Goal: Task Accomplishment & Management: Use online tool/utility

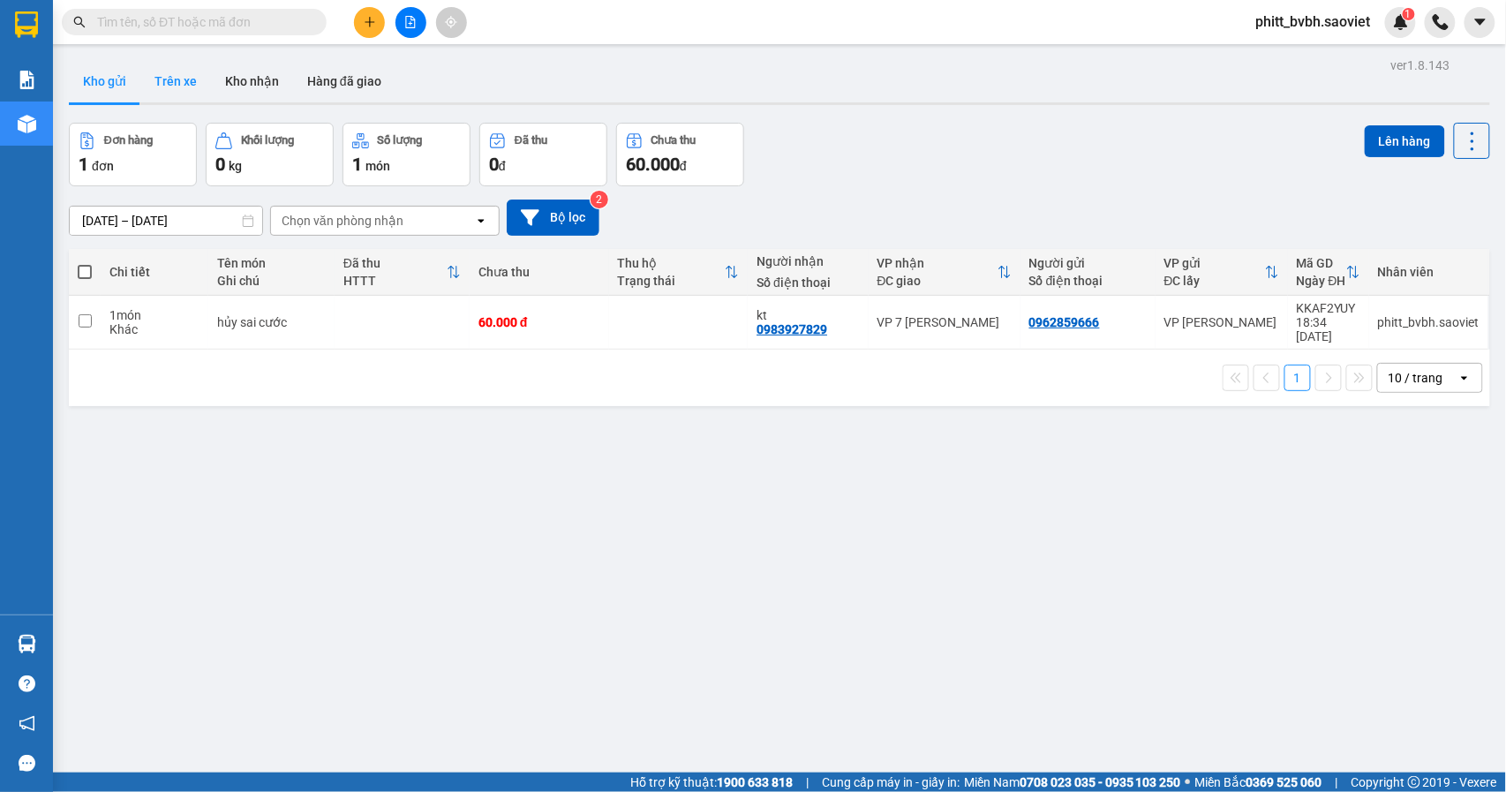
click at [177, 90] on button "Trên xe" at bounding box center [175, 81] width 71 height 42
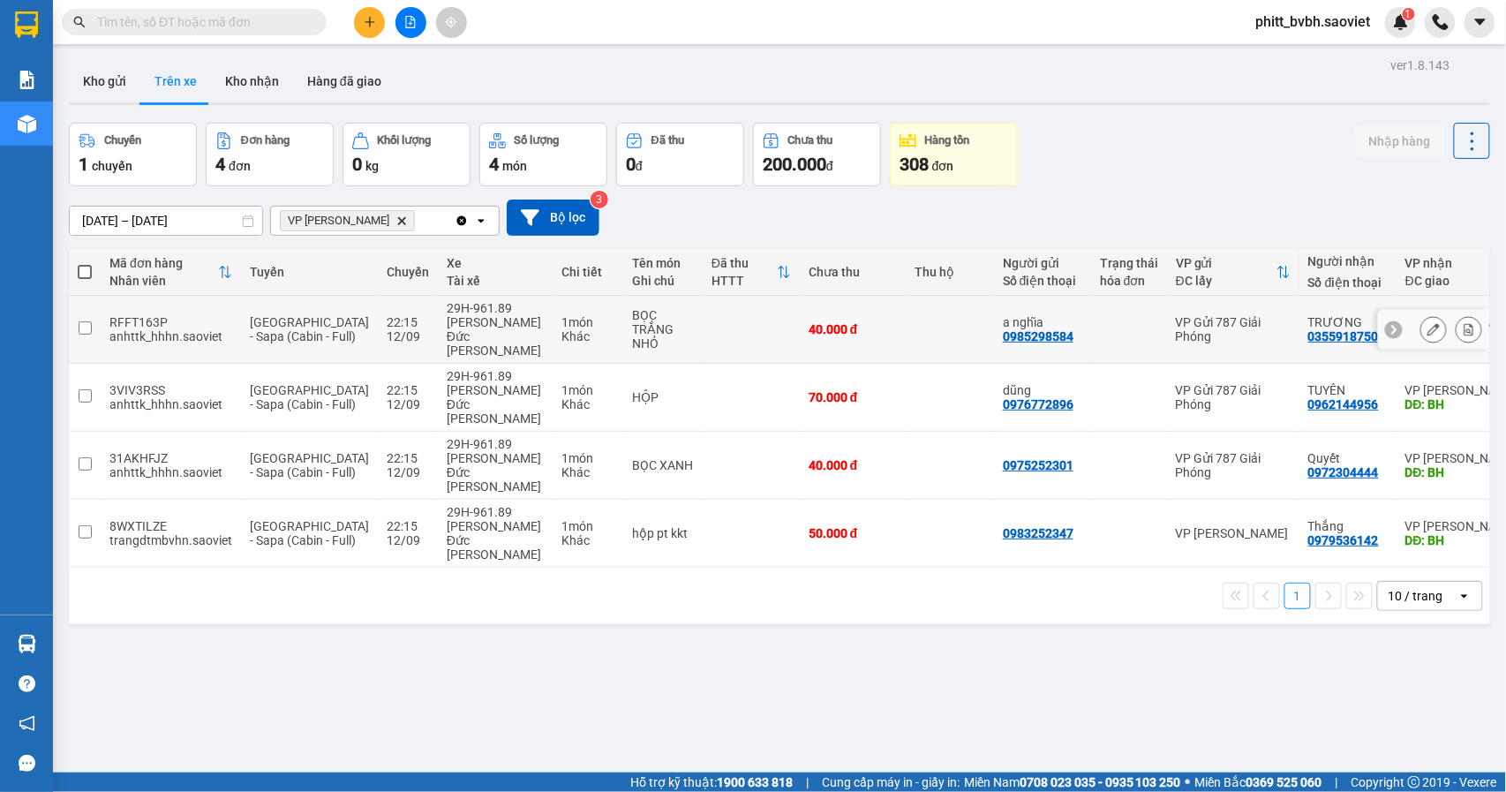
click at [563, 312] on td "1 món Khác" at bounding box center [588, 330] width 71 height 68
checkbox input "true"
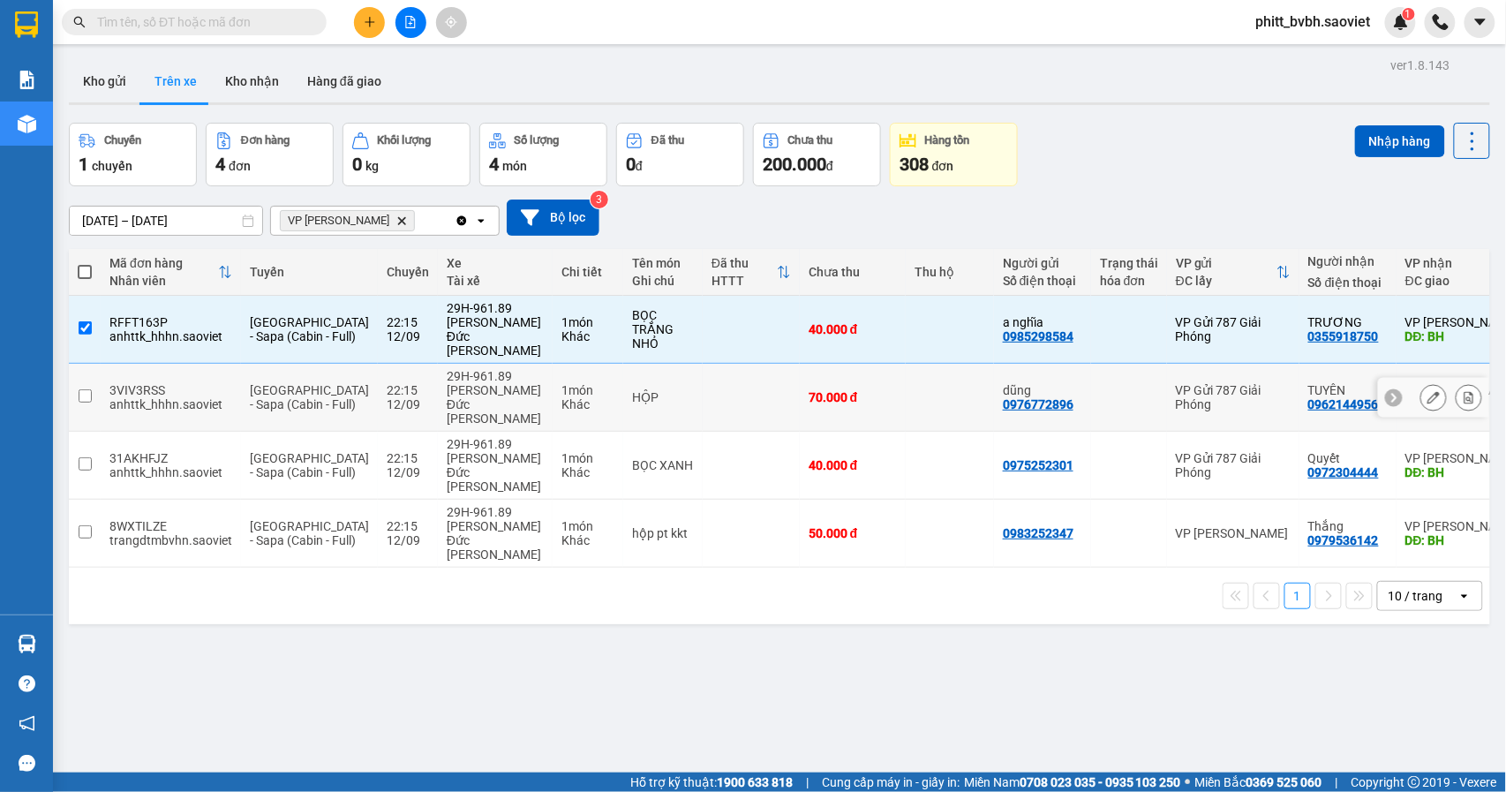
click at [561, 383] on div "1 món" at bounding box center [587, 390] width 53 height 14
checkbox input "true"
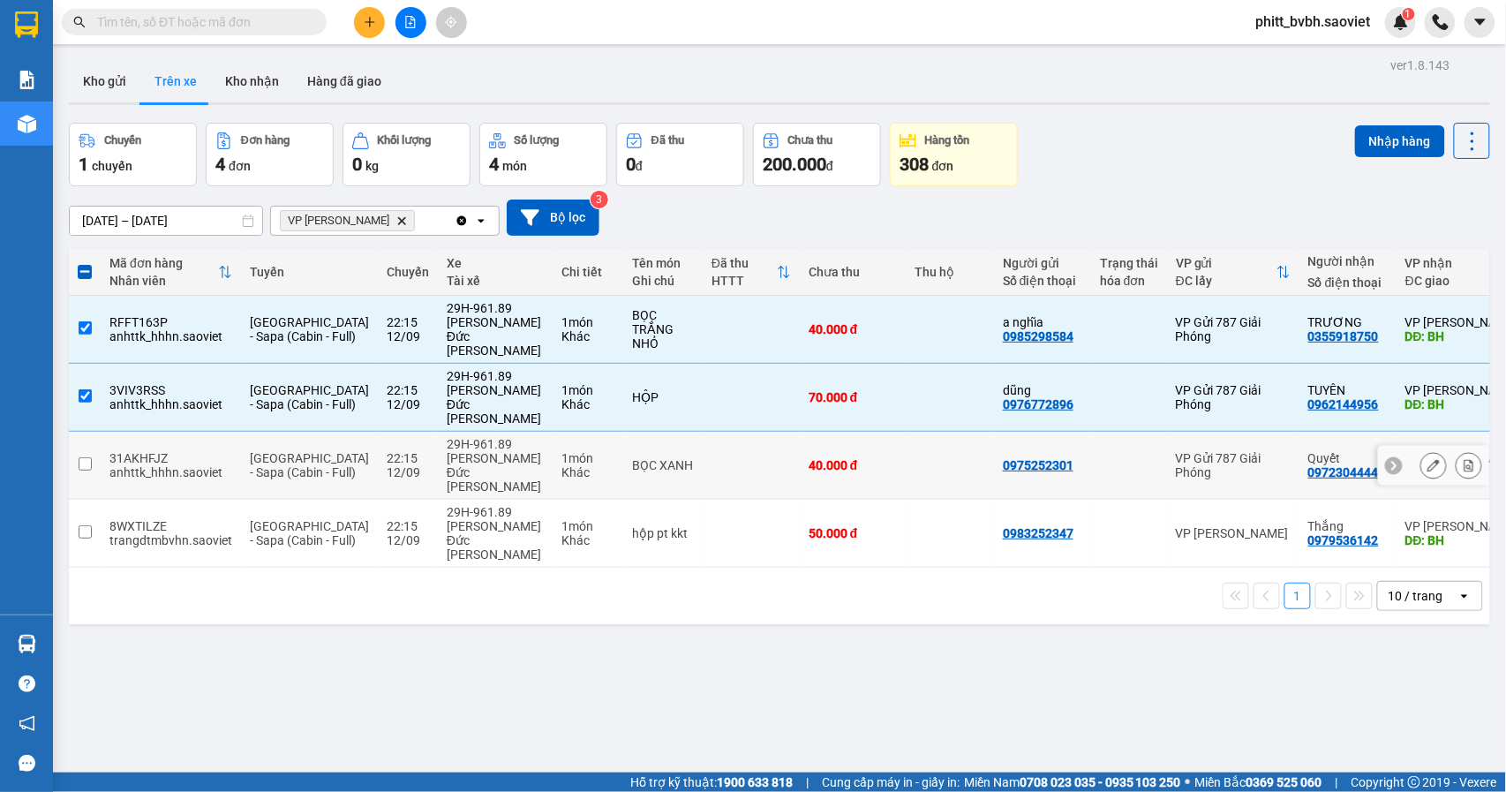
click at [561, 451] on div "1 món" at bounding box center [587, 458] width 53 height 14
checkbox input "true"
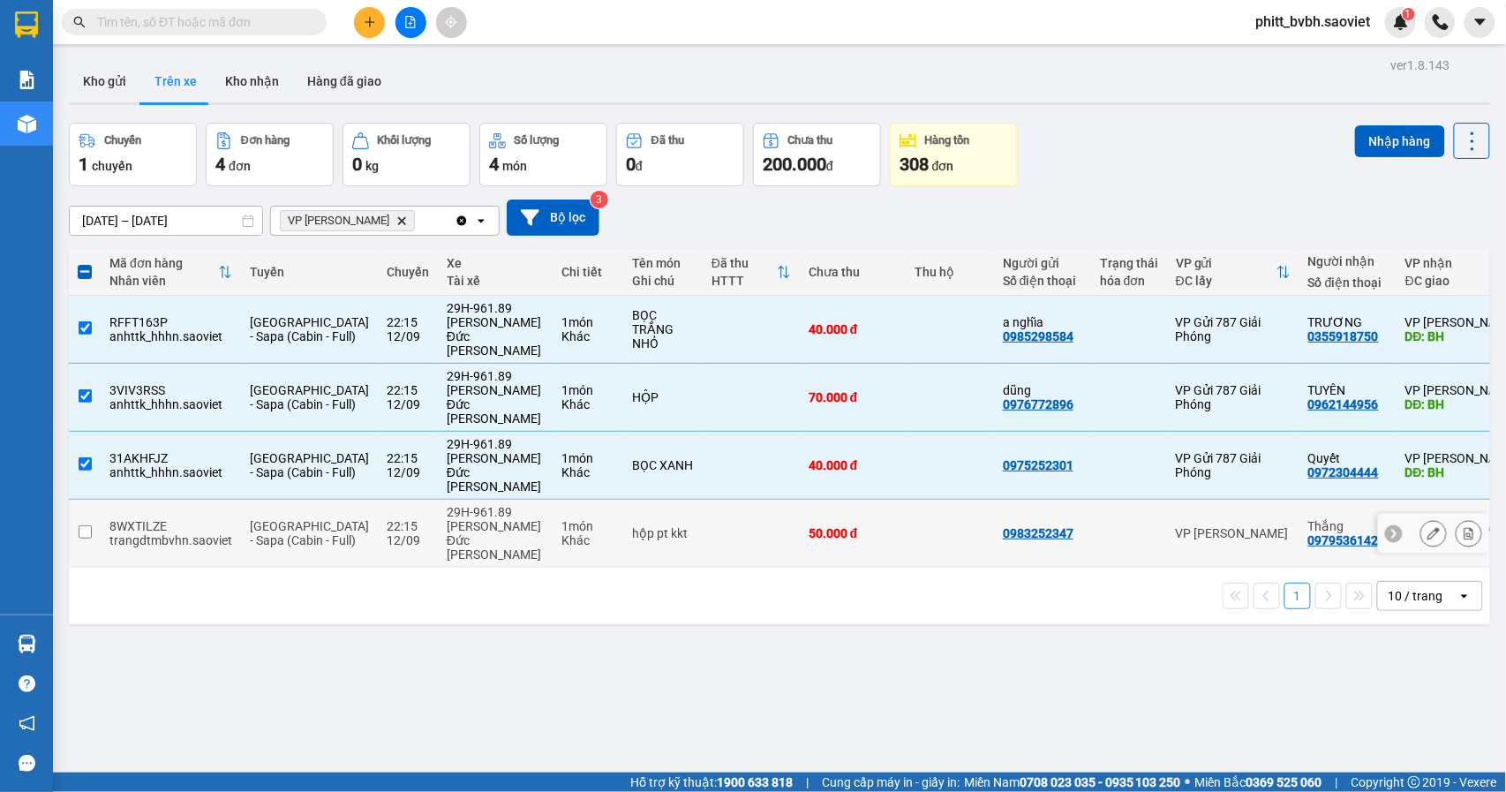
click at [561, 519] on div "1 món" at bounding box center [587, 526] width 53 height 14
checkbox input "true"
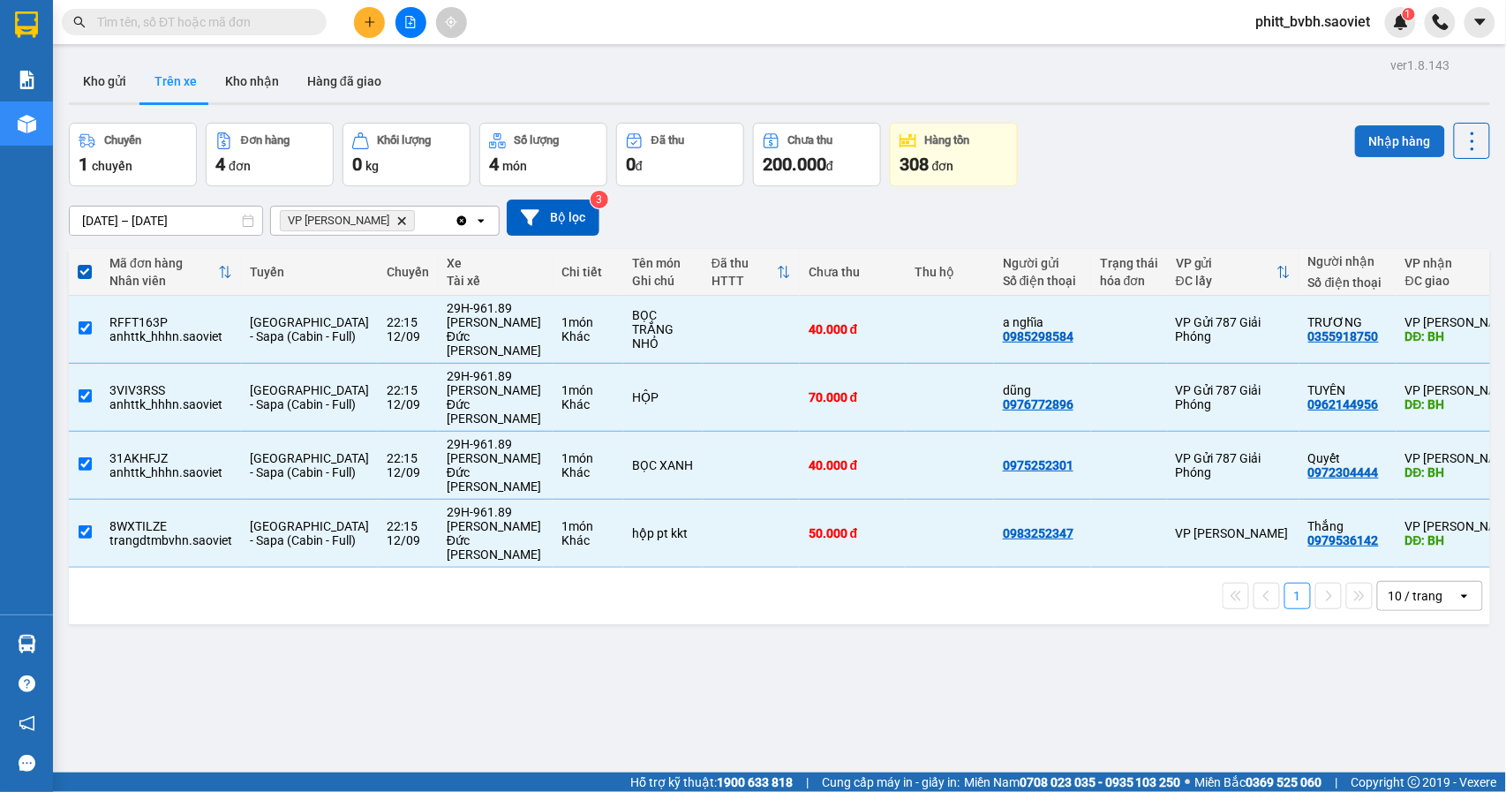
click at [1382, 135] on button "Nhập hàng" at bounding box center [1400, 141] width 90 height 32
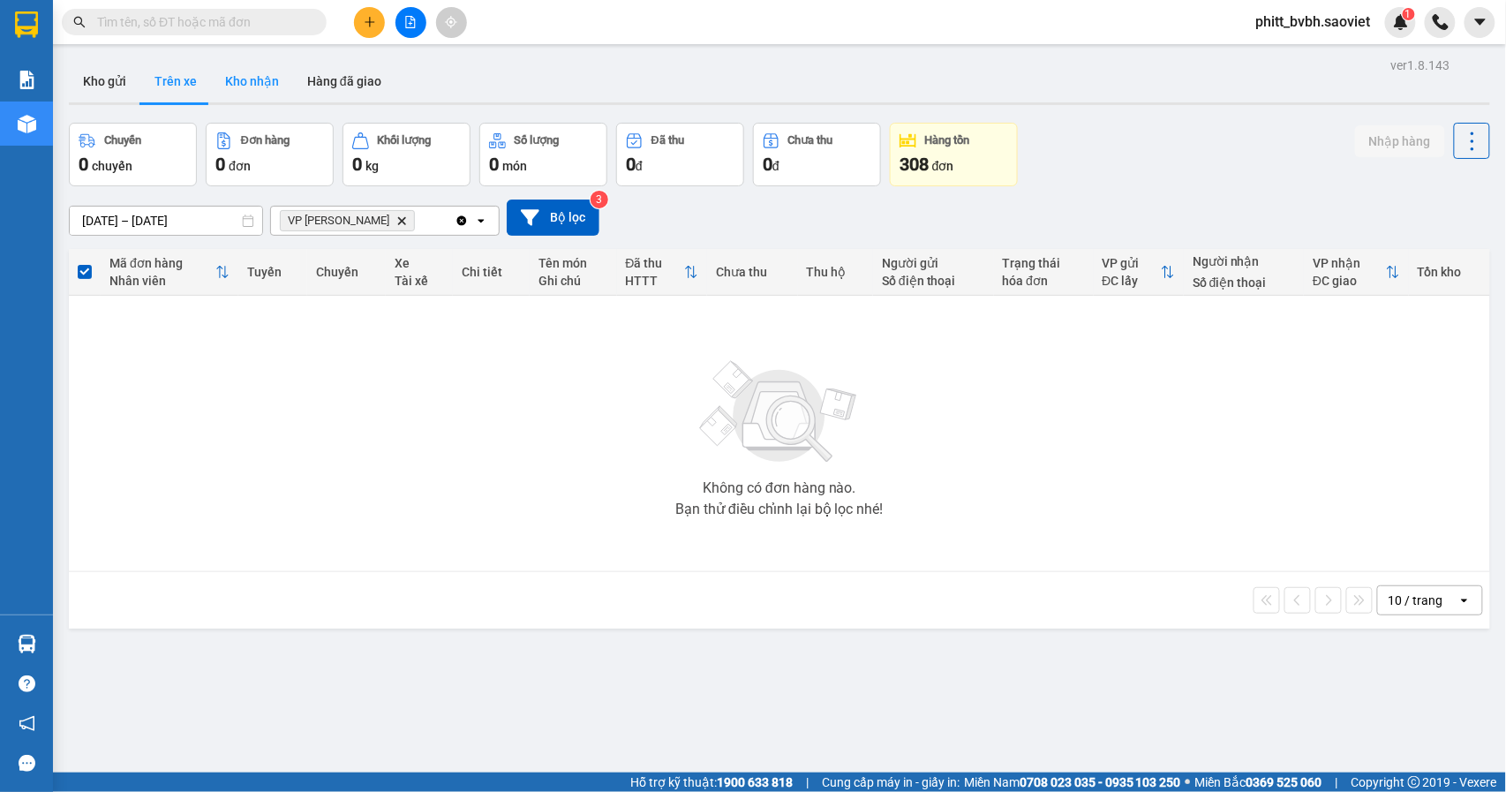
click at [260, 90] on button "Kho nhận" at bounding box center [252, 81] width 82 height 42
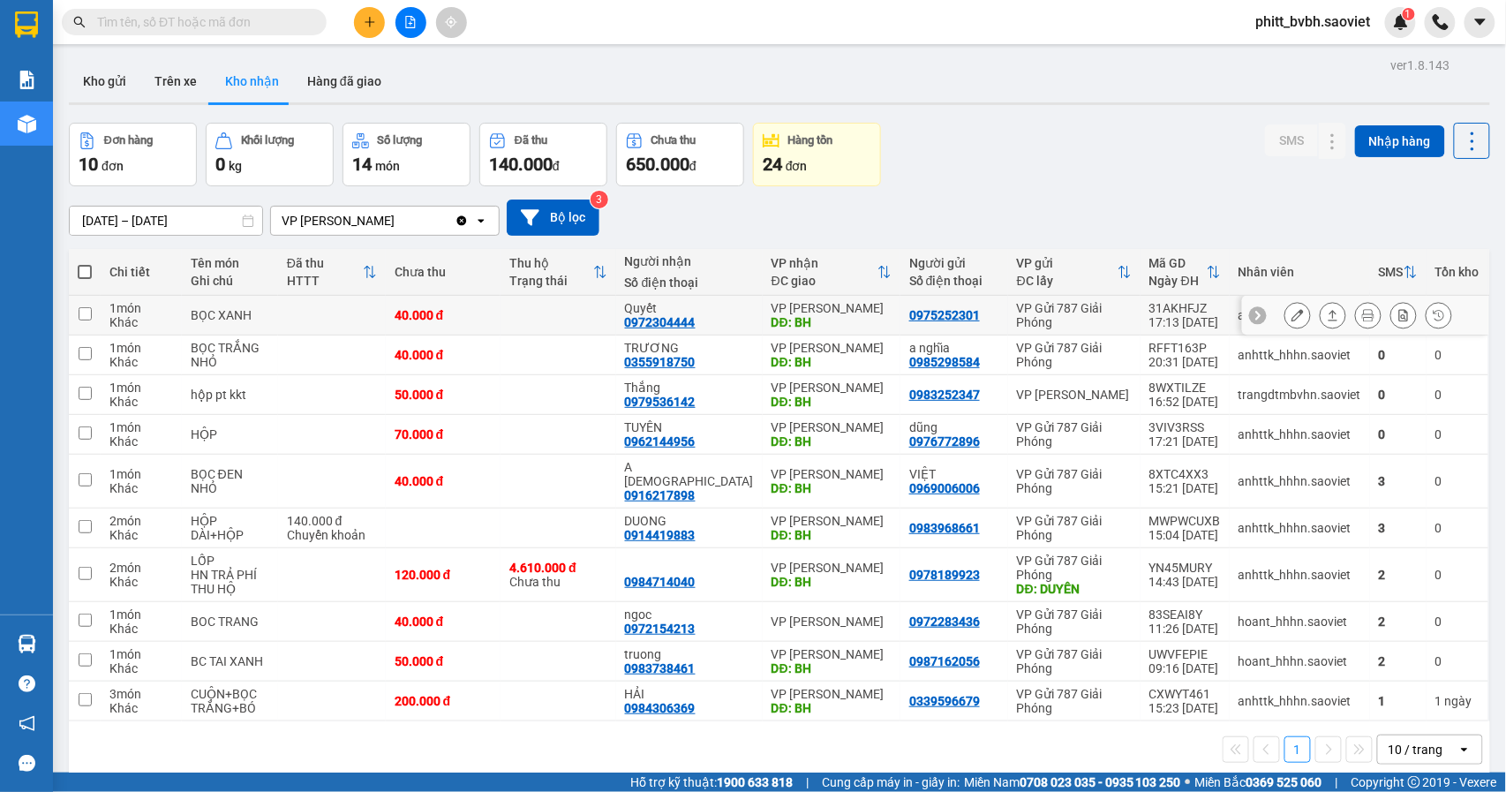
click at [291, 322] on td at bounding box center [332, 316] width 108 height 40
checkbox input "true"
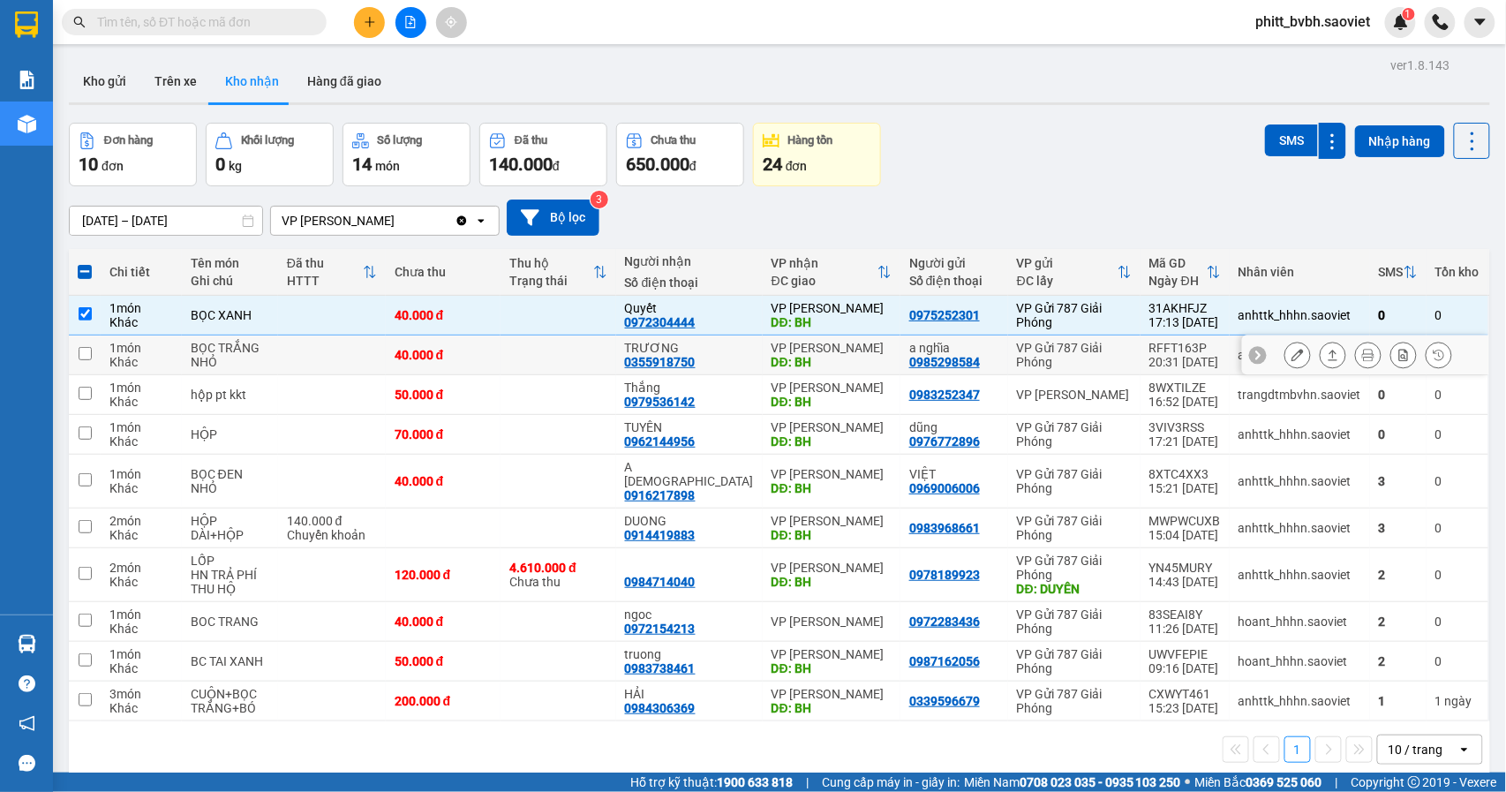
click at [290, 346] on td at bounding box center [332, 355] width 108 height 40
checkbox input "true"
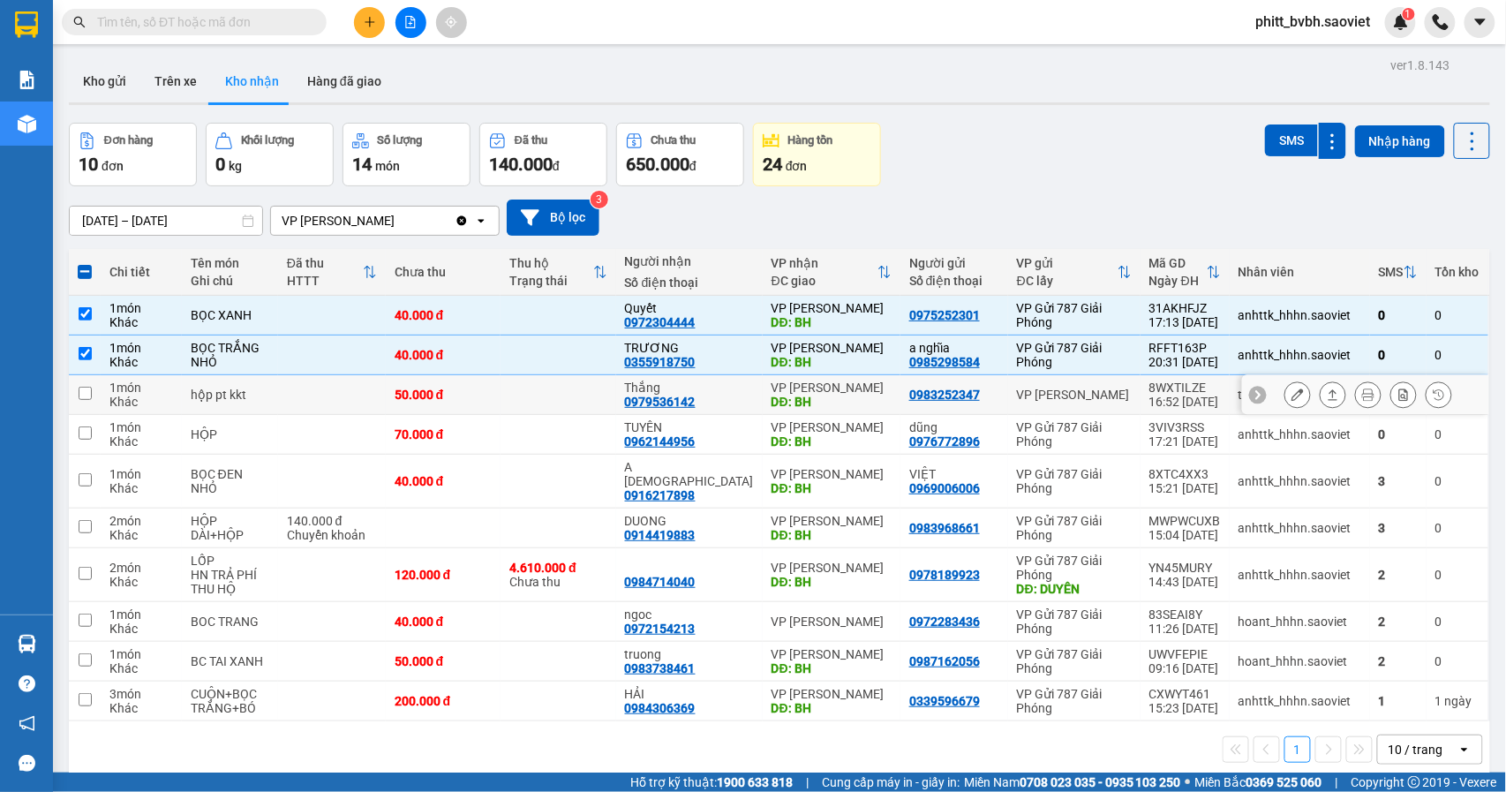
click at [272, 387] on td "hộp pt kkt" at bounding box center [230, 395] width 96 height 40
checkbox input "true"
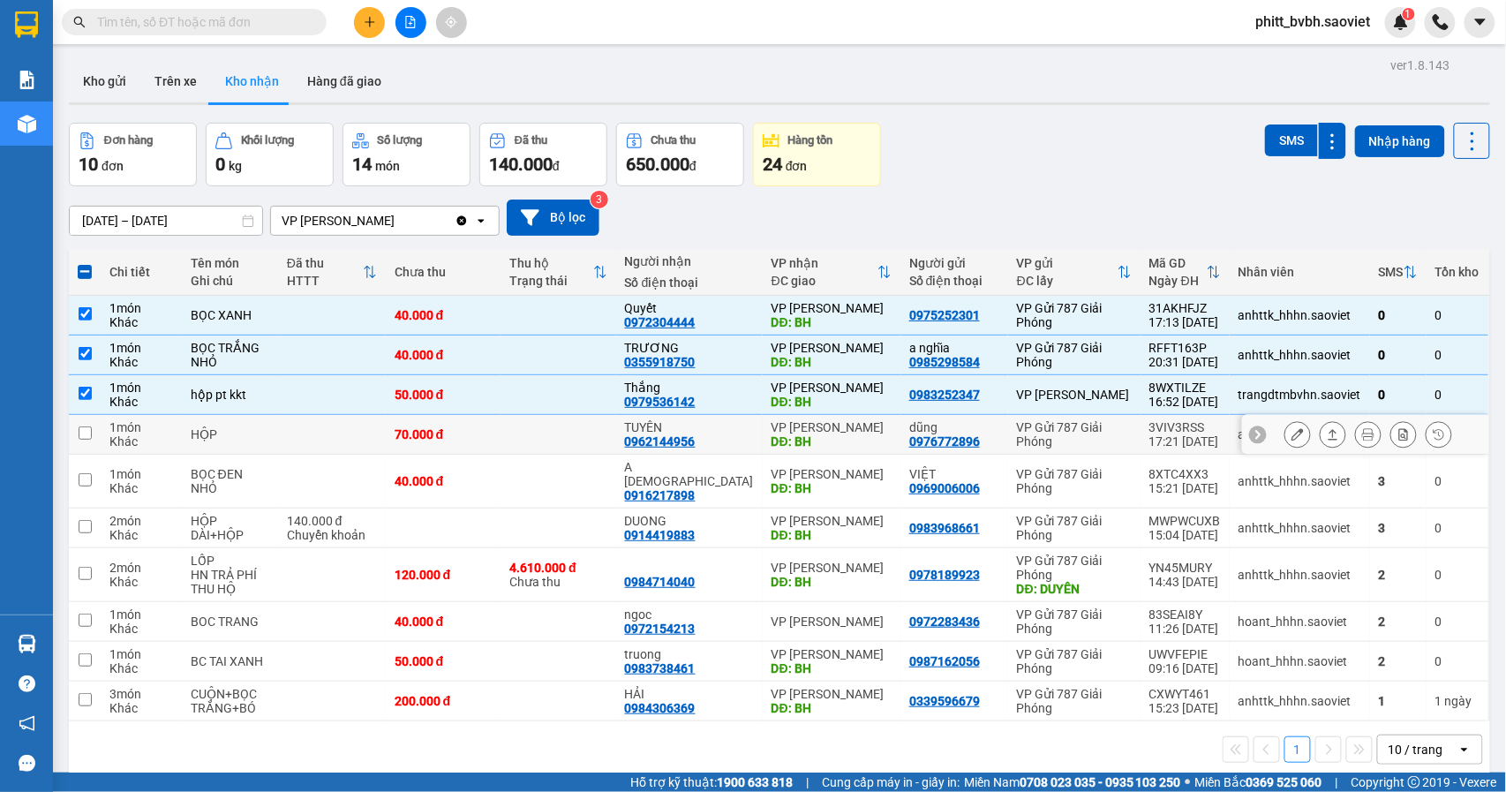
click at [278, 431] on td "HỘP" at bounding box center [230, 435] width 96 height 40
checkbox input "true"
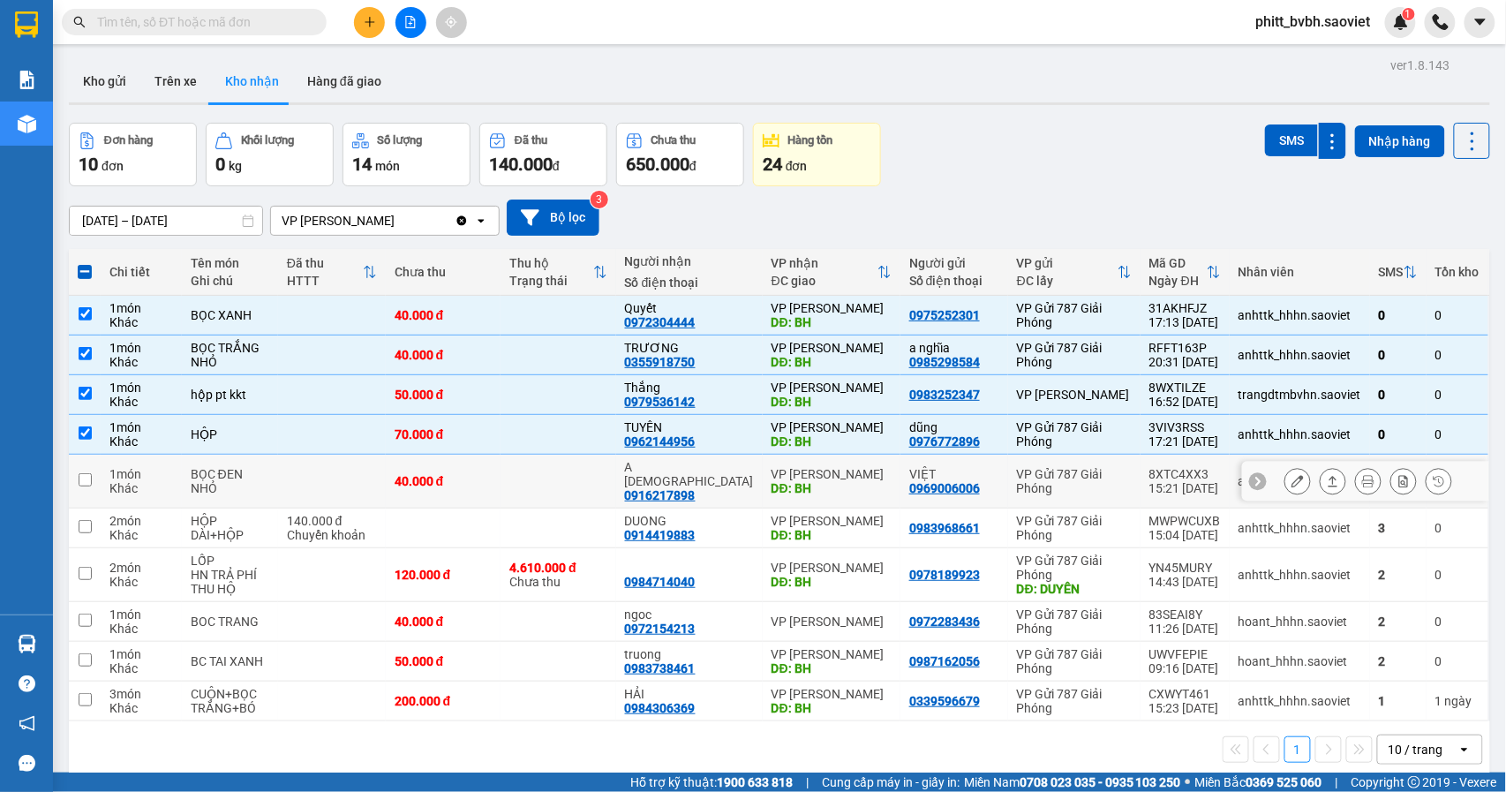
click at [278, 471] on td "BỌC ĐEN NHỎ" at bounding box center [230, 482] width 96 height 54
checkbox input "true"
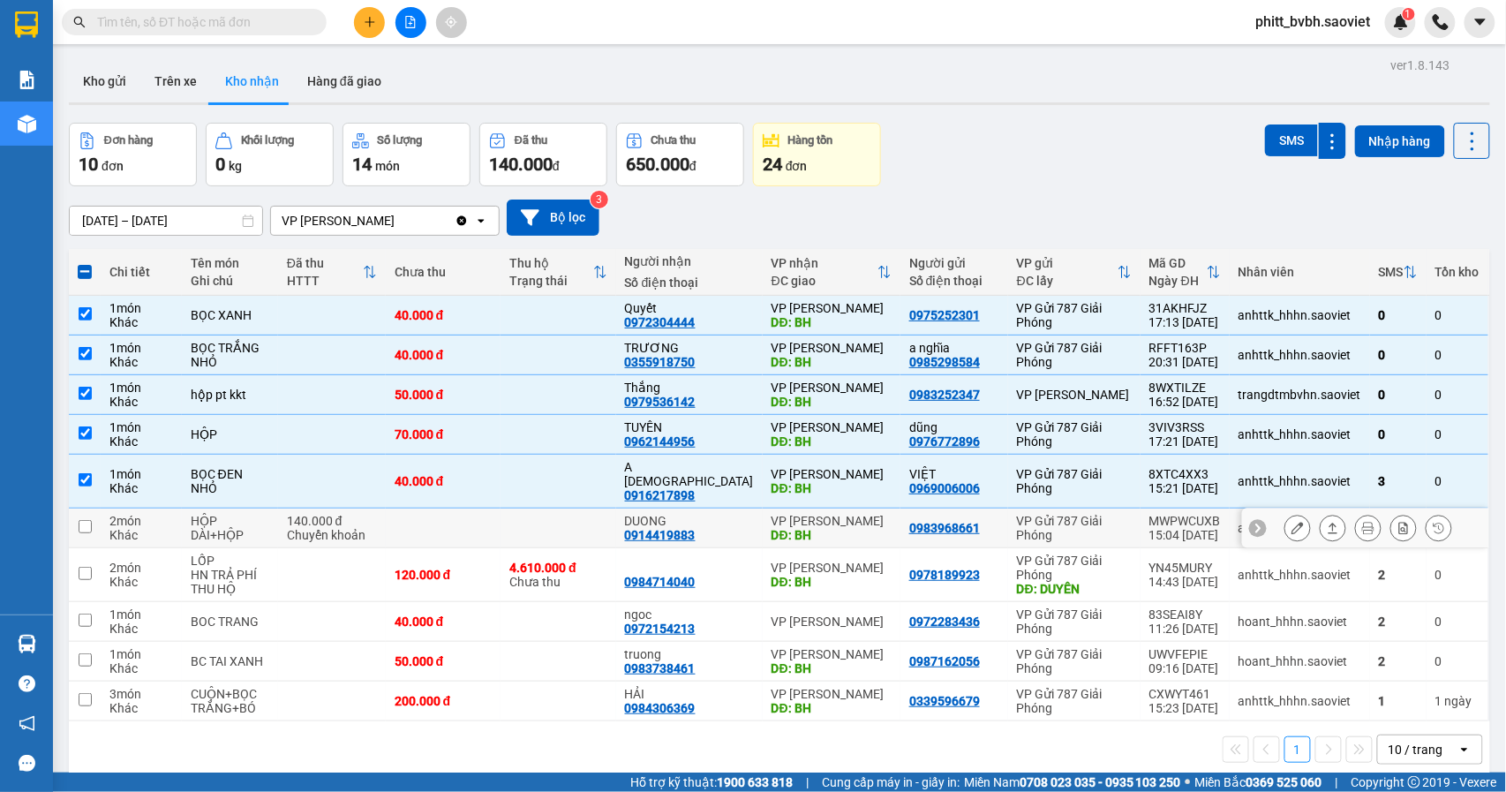
click at [295, 514] on div "140.000 đ" at bounding box center [332, 521] width 90 height 14
checkbox input "true"
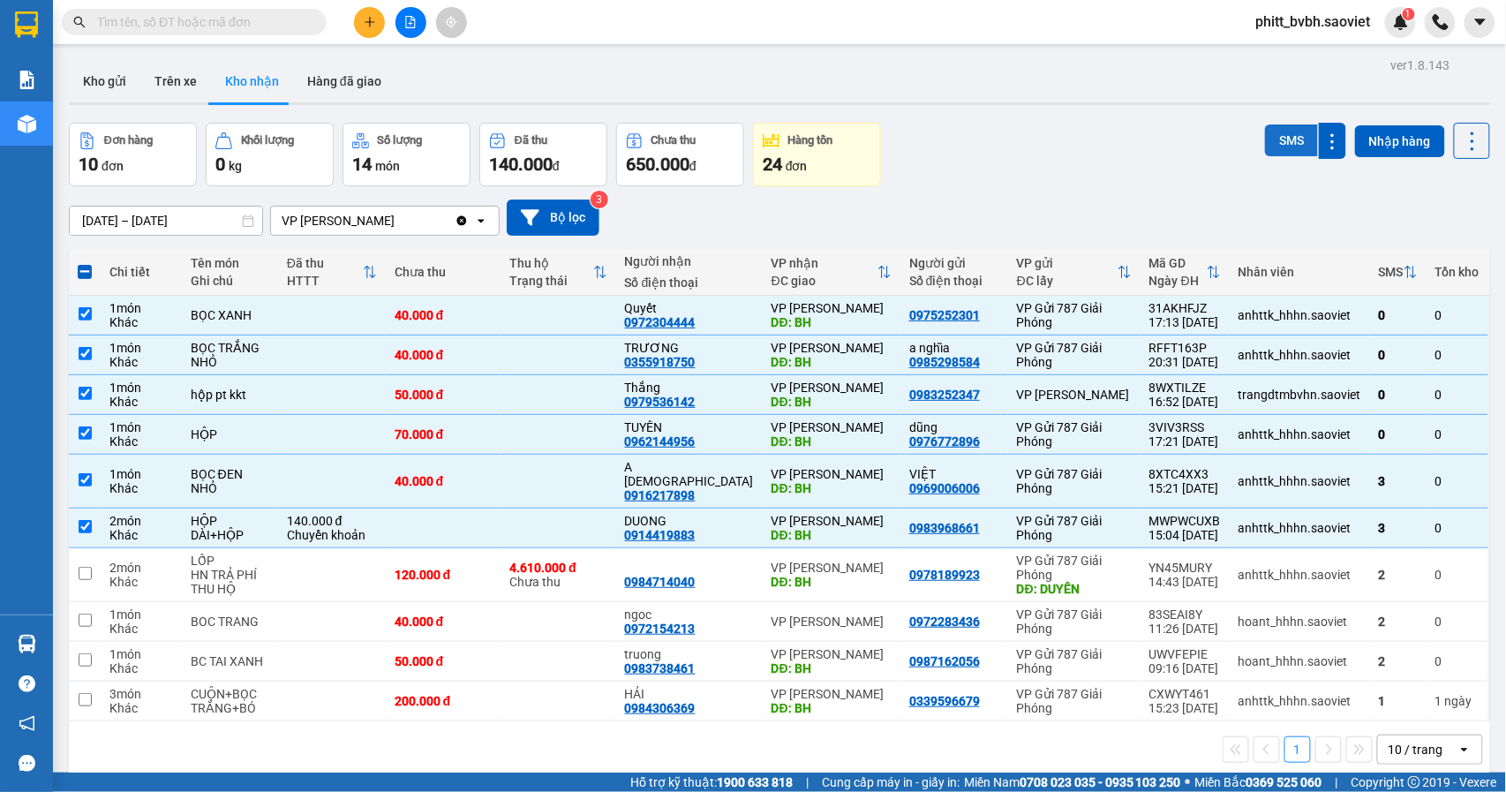
click at [1265, 132] on button "SMS" at bounding box center [1291, 140] width 53 height 32
click at [109, 219] on input "[DATE] – [DATE]" at bounding box center [166, 221] width 192 height 28
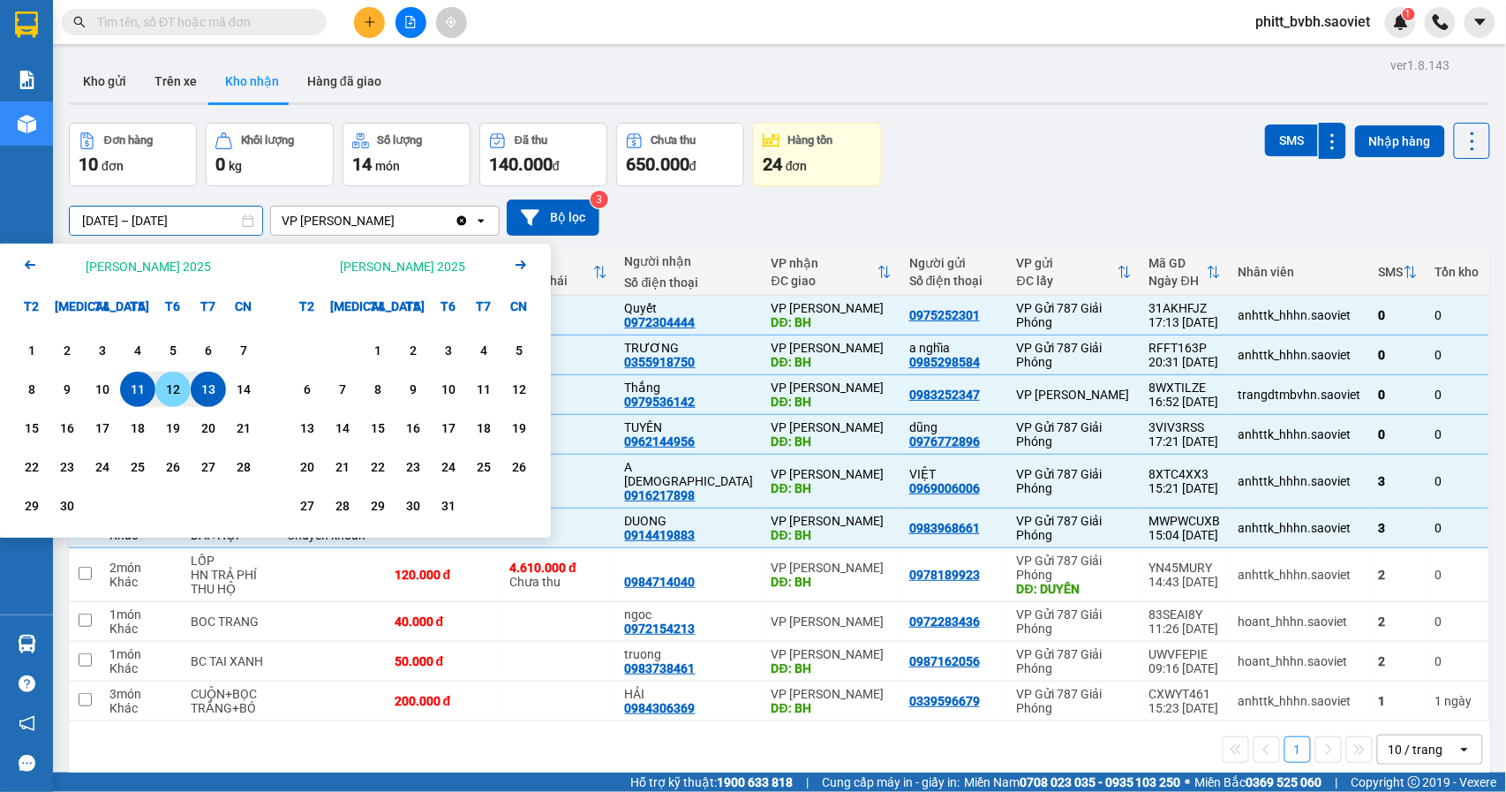
click at [171, 390] on div "12" at bounding box center [173, 389] width 25 height 21
click at [200, 386] on div "13" at bounding box center [208, 389] width 25 height 21
type input "[DATE] – [DATE]"
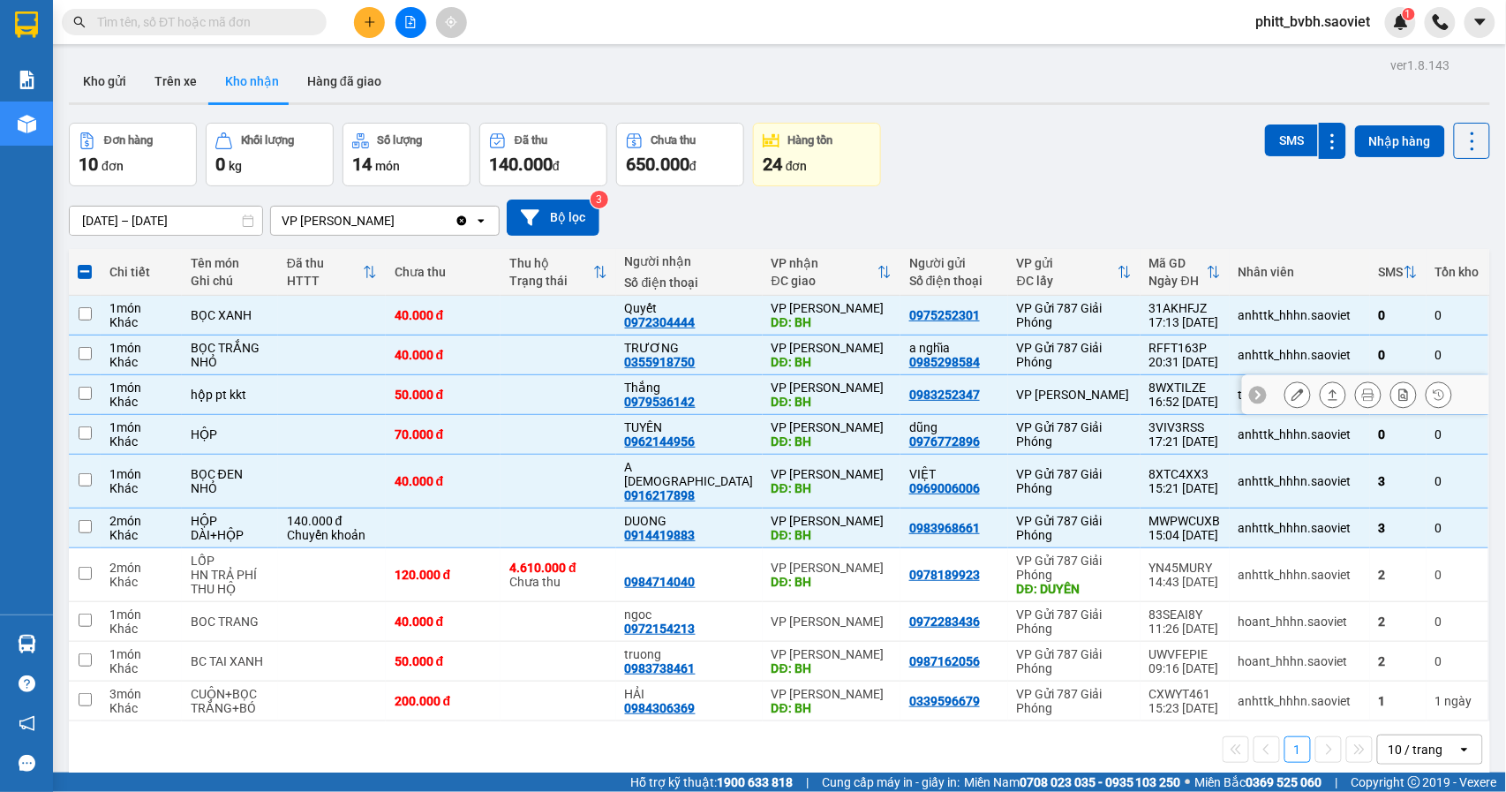
checkbox input "false"
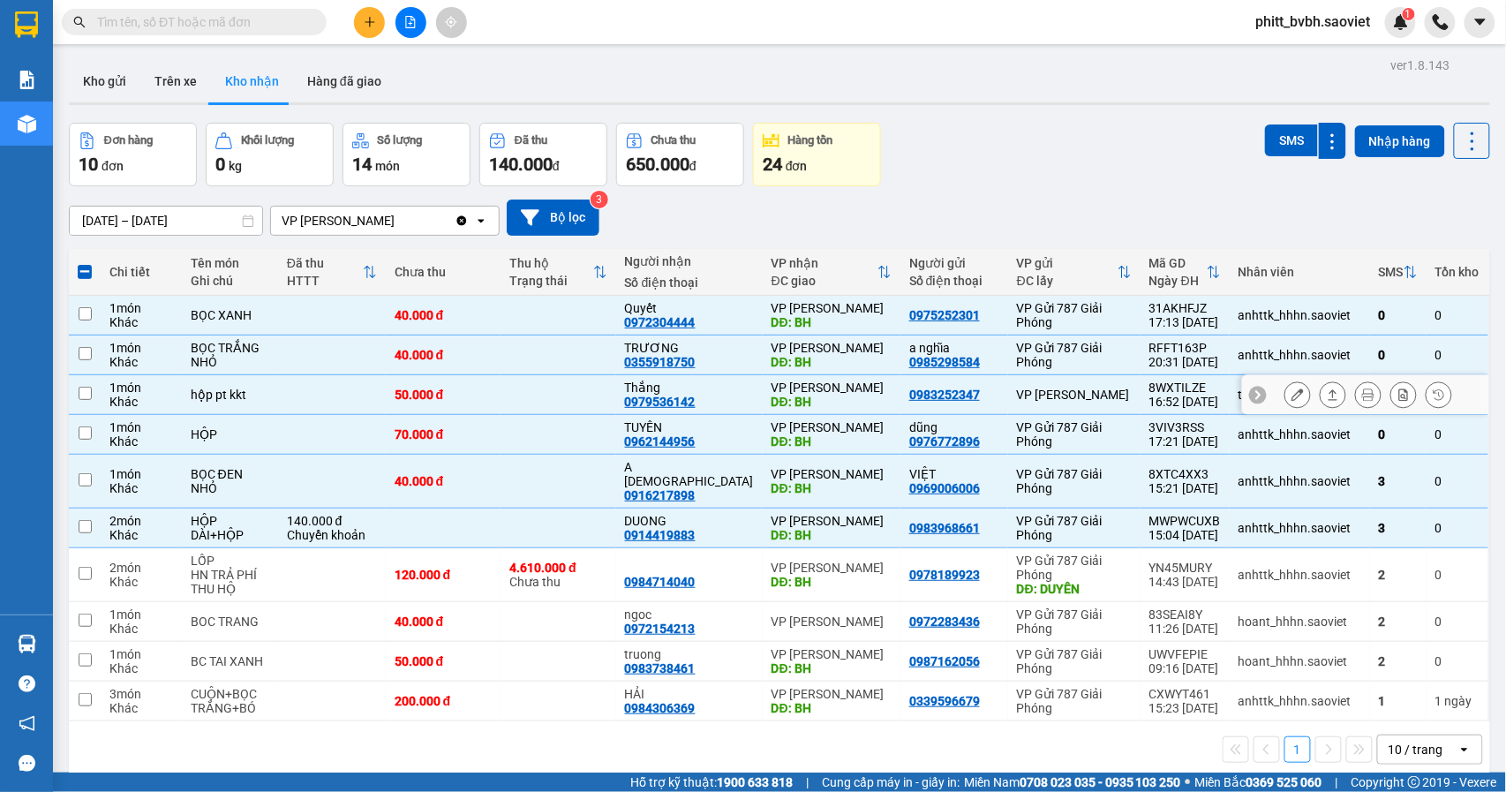
checkbox input "false"
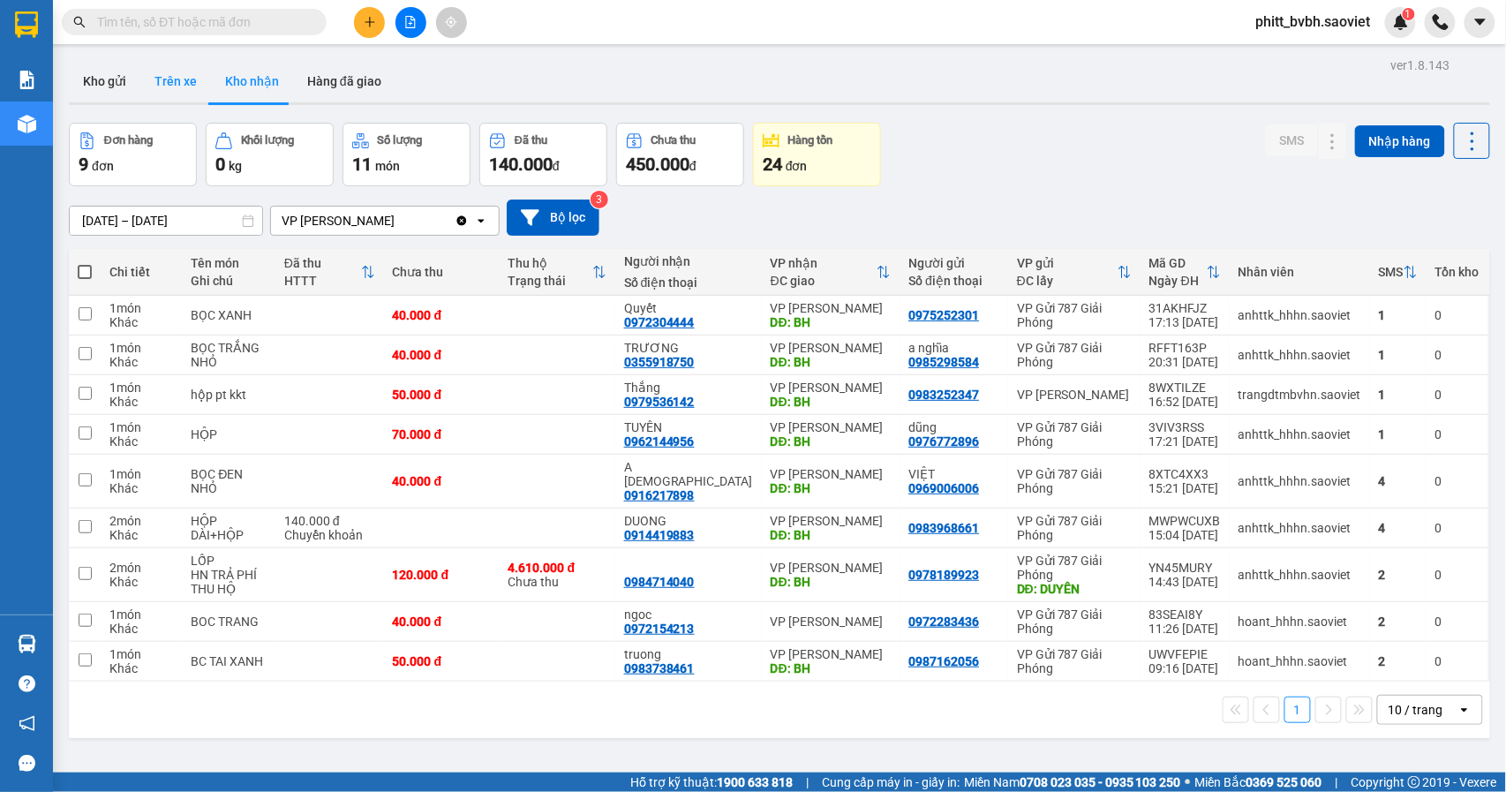
click at [187, 89] on button "Trên xe" at bounding box center [175, 81] width 71 height 42
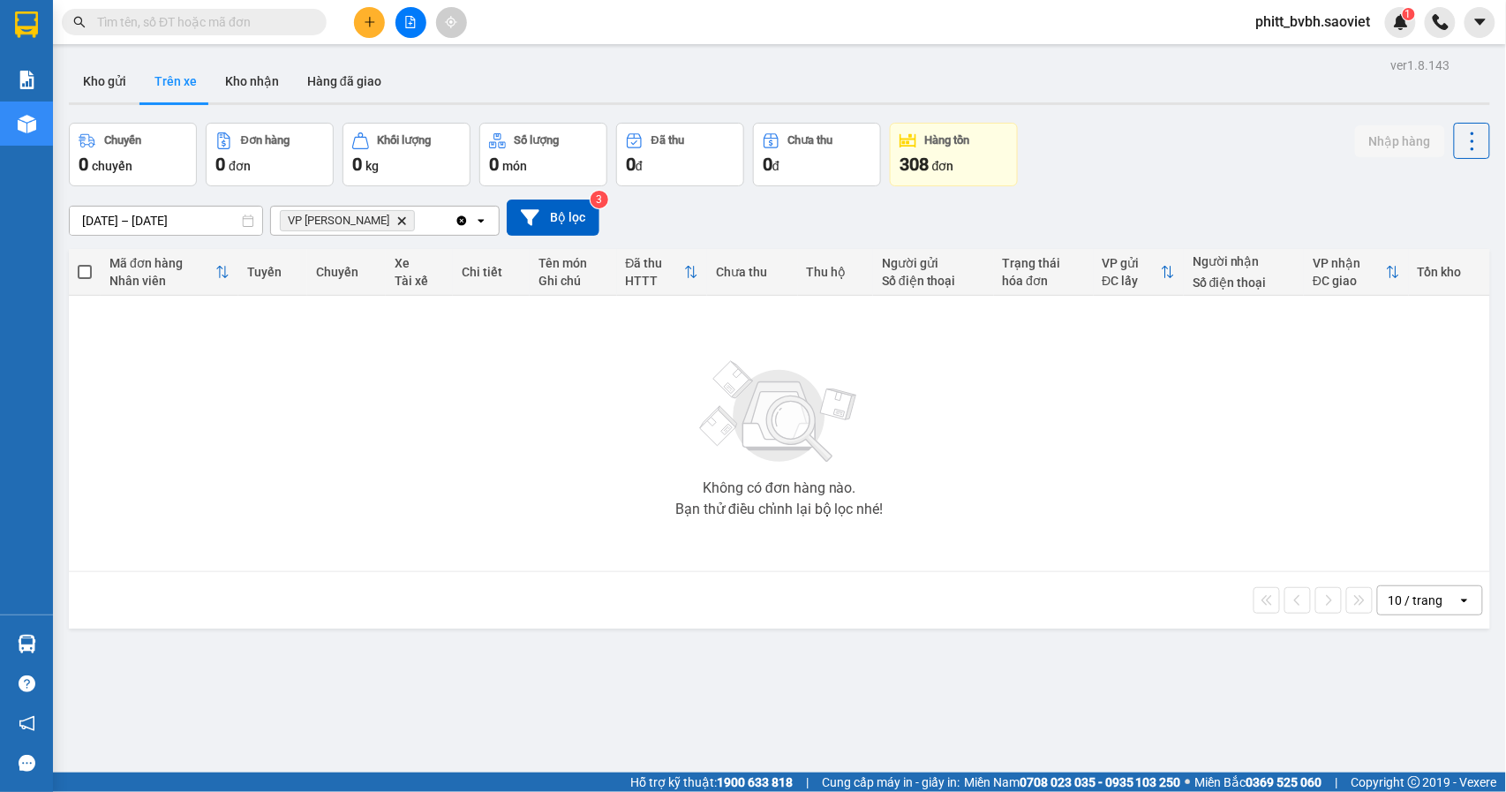
click at [90, 215] on input "[DATE] – [DATE]" at bounding box center [166, 221] width 192 height 28
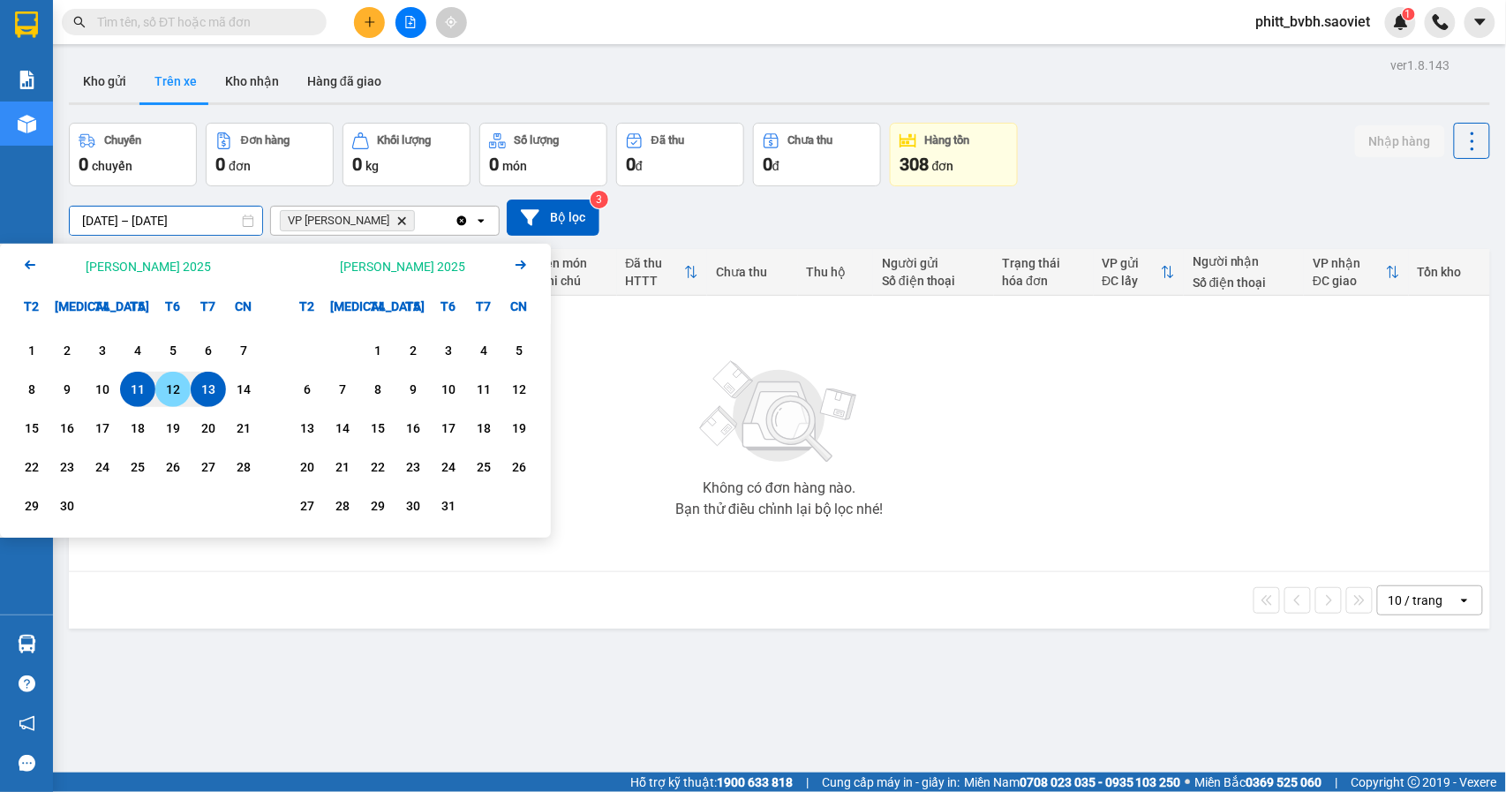
click at [161, 379] on div "12" at bounding box center [173, 389] width 25 height 21
click at [196, 387] on div "13" at bounding box center [208, 389] width 25 height 21
type input "[DATE] – [DATE]"
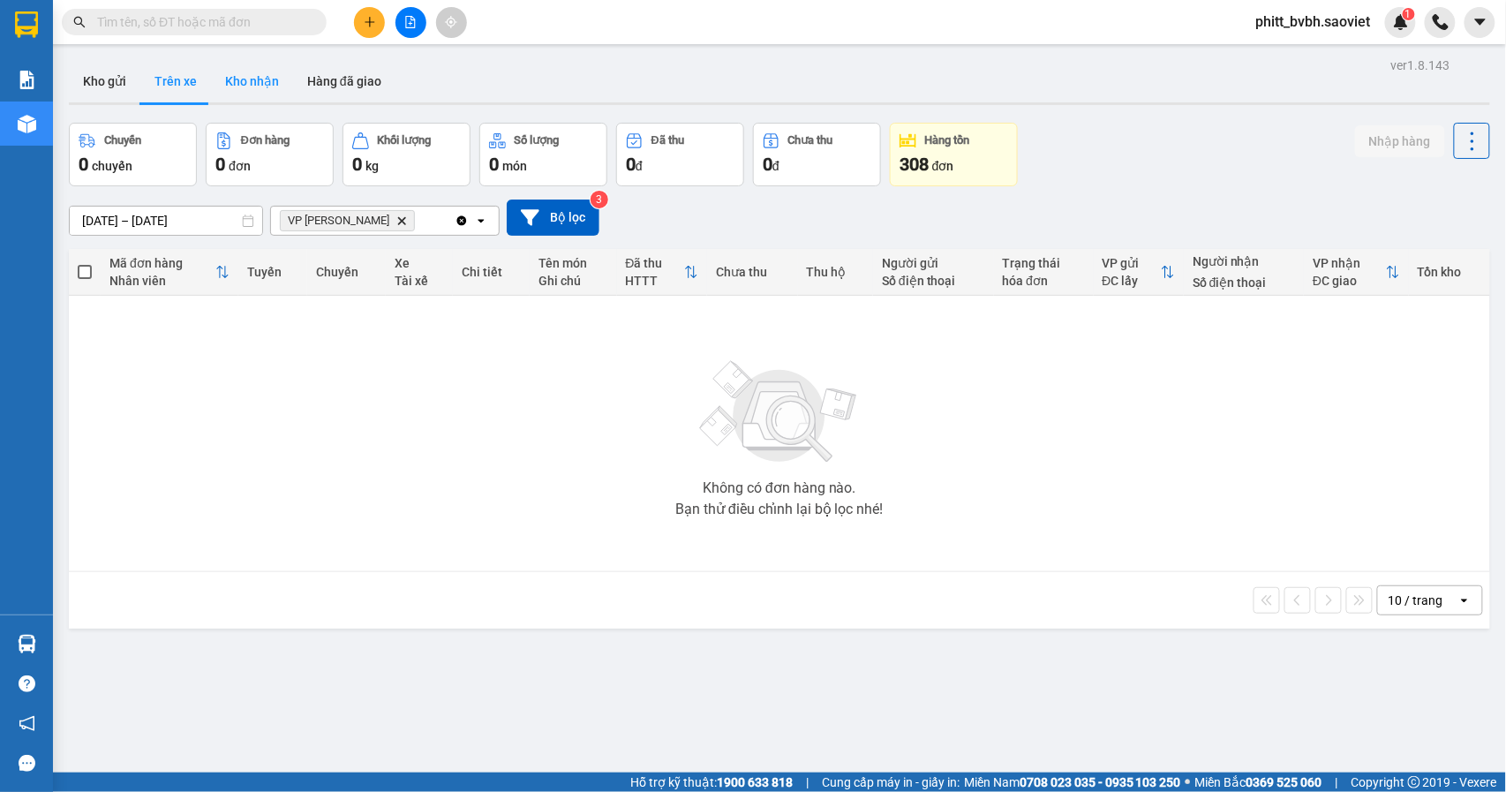
click at [242, 82] on button "Kho nhận" at bounding box center [252, 81] width 82 height 42
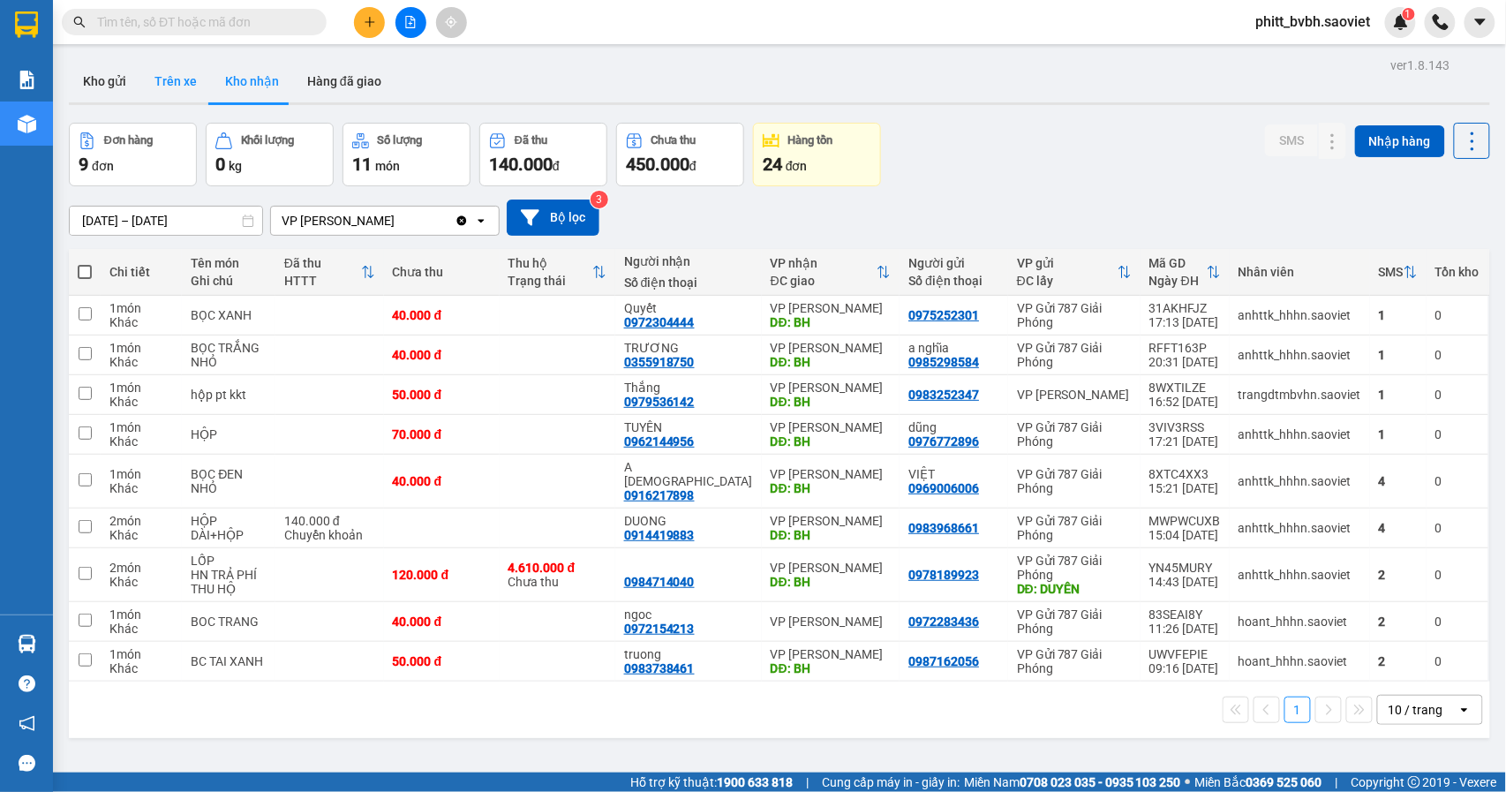
click at [192, 68] on button "Trên xe" at bounding box center [175, 81] width 71 height 42
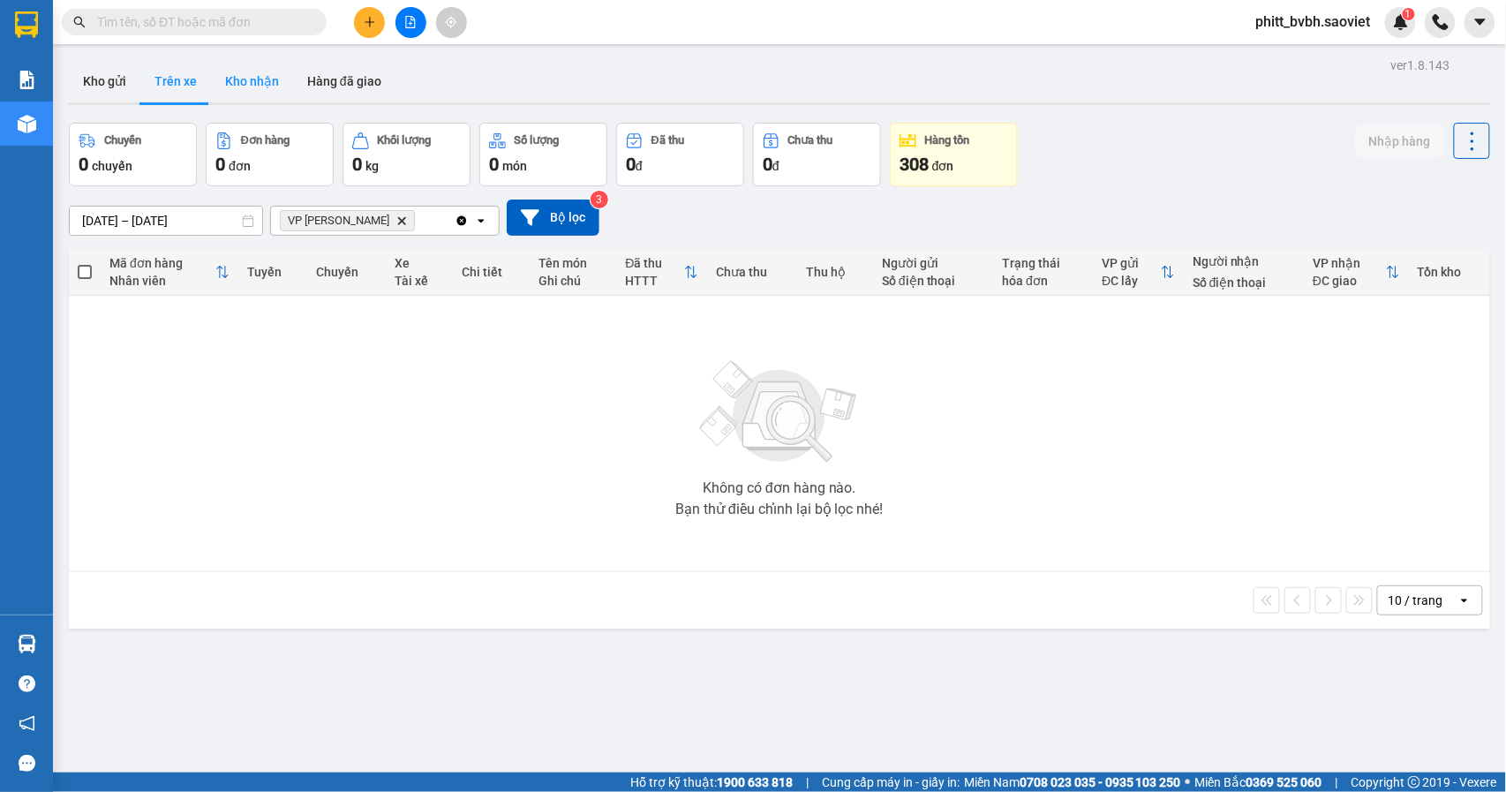
click at [237, 79] on button "Kho nhận" at bounding box center [252, 81] width 82 height 42
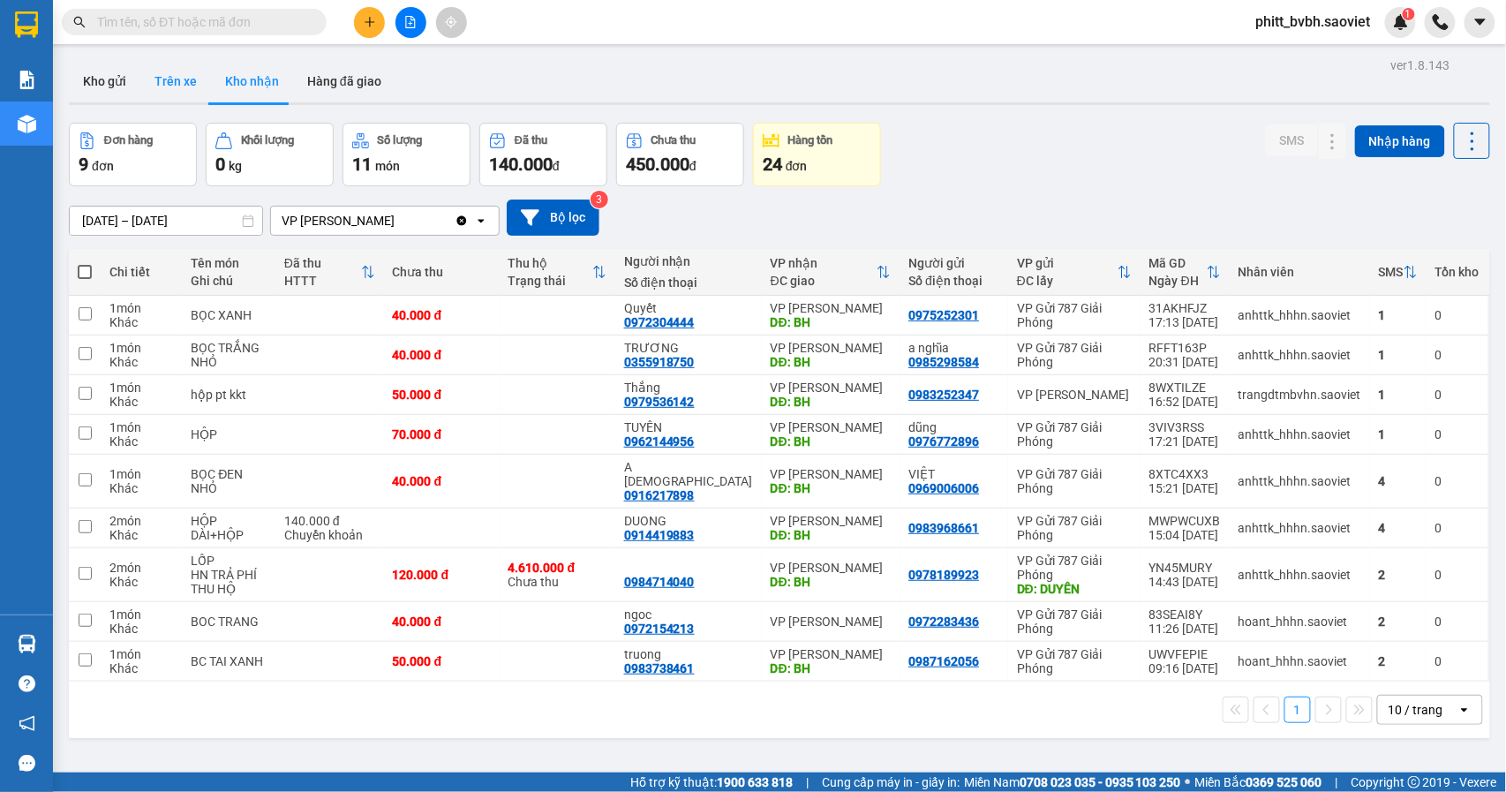
click at [178, 75] on button "Trên xe" at bounding box center [175, 81] width 71 height 42
